Goal: Find specific page/section: Find specific page/section

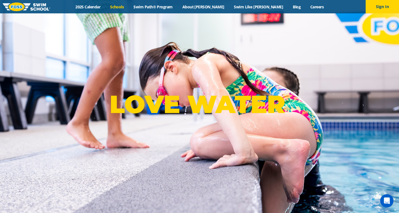
click at [129, 7] on link "Schools" at bounding box center [116, 6] width 23 height 5
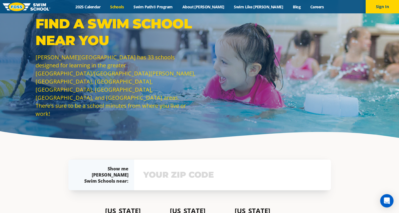
click at [162, 177] on input "text" at bounding box center [232, 175] width 181 height 16
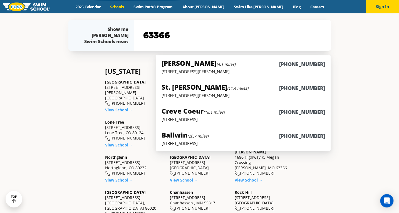
scroll to position [142, 0]
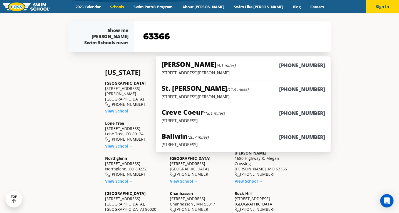
type input "63366"
click at [248, 73] on p "1680 Highway K, Megan Crossing, O'Fallon, MO 63366" at bounding box center [243, 73] width 163 height 6
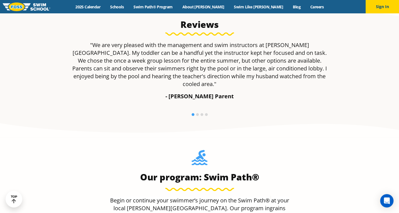
scroll to position [392, 0]
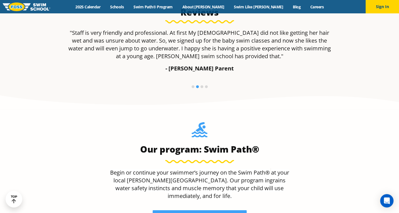
click at [95, 155] on div "Our program: Swim Path® Begin or continue your swimmer’s journey on the Swim Pa…" at bounding box center [200, 171] width 268 height 98
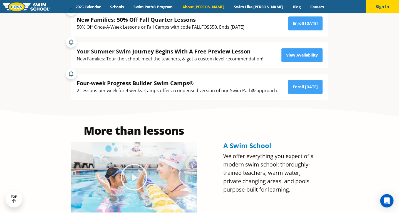
scroll to position [0, 0]
